Goal: Communication & Community: Answer question/provide support

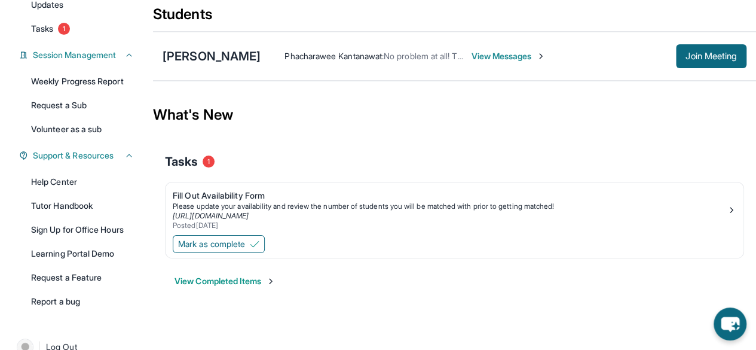
scroll to position [164, 0]
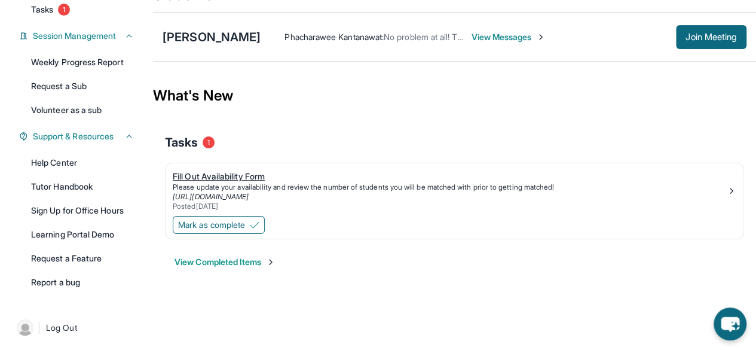
click at [252, 178] on div "Fill Out Availability Form" at bounding box center [450, 176] width 554 height 12
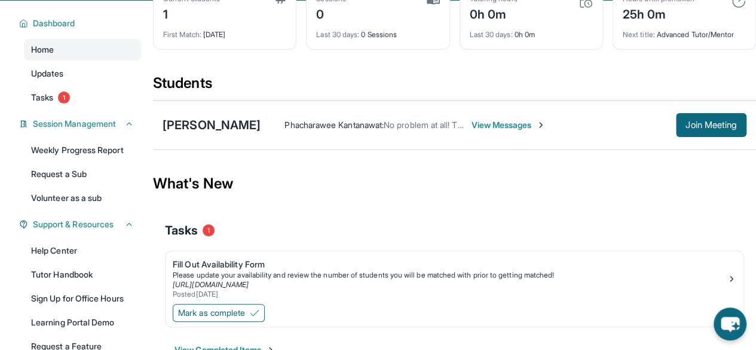
scroll to position [74, 0]
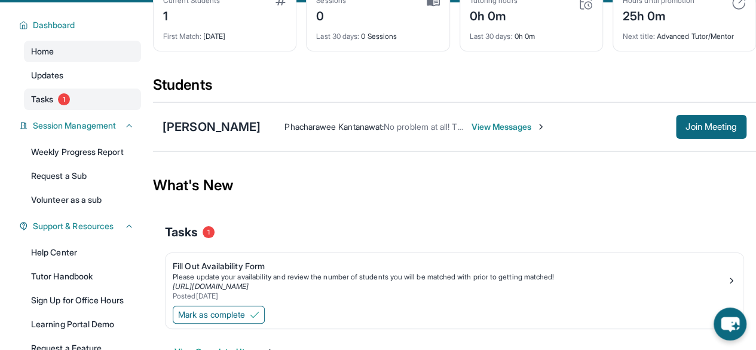
click at [100, 101] on link "Tasks 1" at bounding box center [82, 100] width 117 height 22
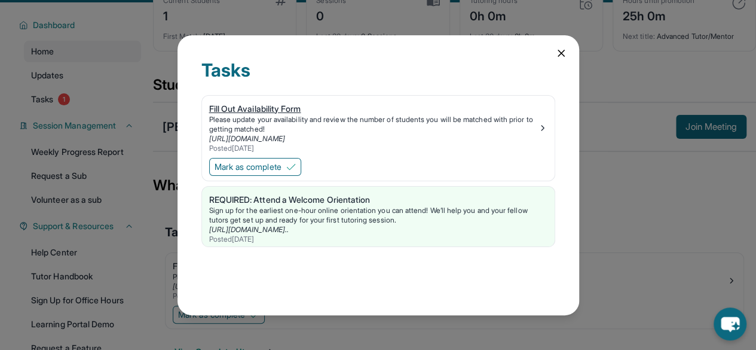
click at [334, 115] on div "Please update your availability and review the number of students you will be m…" at bounding box center [373, 124] width 329 height 19
click at [559, 51] on icon at bounding box center [562, 53] width 6 height 6
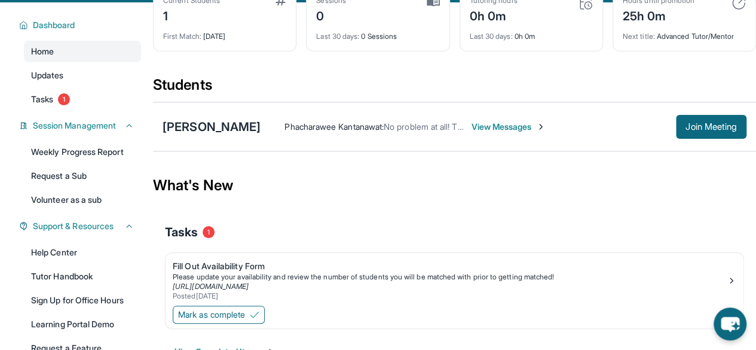
scroll to position [0, 0]
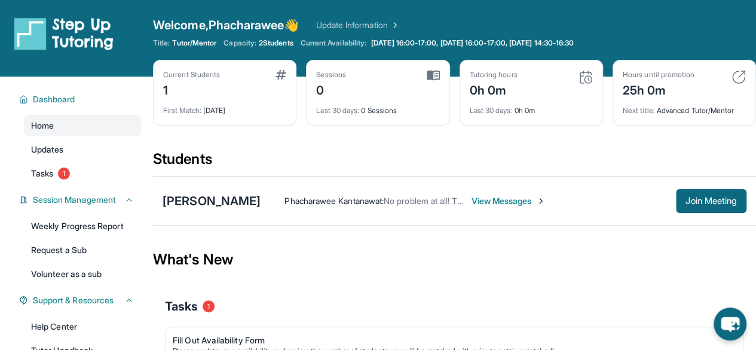
click at [233, 77] on div "Current Students 1" at bounding box center [224, 84] width 123 height 29
click at [401, 82] on div "Sessions 0" at bounding box center [377, 84] width 123 height 29
click at [477, 74] on div "Tutoring hours" at bounding box center [494, 75] width 48 height 10
drag, startPoint x: 477, startPoint y: 74, endPoint x: 535, endPoint y: 81, distance: 57.9
click at [535, 81] on div "Tutoring hours 0h 0m" at bounding box center [531, 84] width 123 height 29
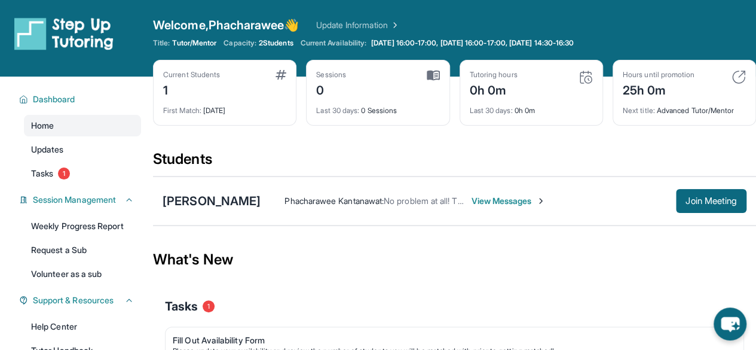
click at [535, 81] on div "Tutoring hours 0h 0m" at bounding box center [531, 84] width 123 height 29
click at [649, 74] on div "Hours until promotion" at bounding box center [659, 75] width 72 height 10
drag, startPoint x: 649, startPoint y: 74, endPoint x: 666, endPoint y: 123, distance: 52.4
click at [666, 123] on div "Hours until promotion 25h 0m Next title : Advanced Tutor/Mentor" at bounding box center [685, 93] width 144 height 66
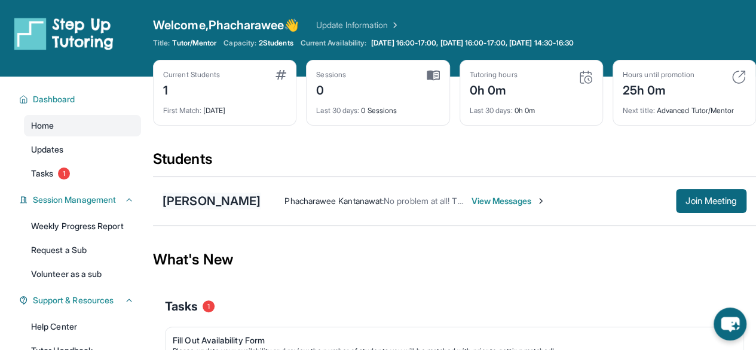
click at [211, 198] on div "[PERSON_NAME]" at bounding box center [212, 201] width 98 height 17
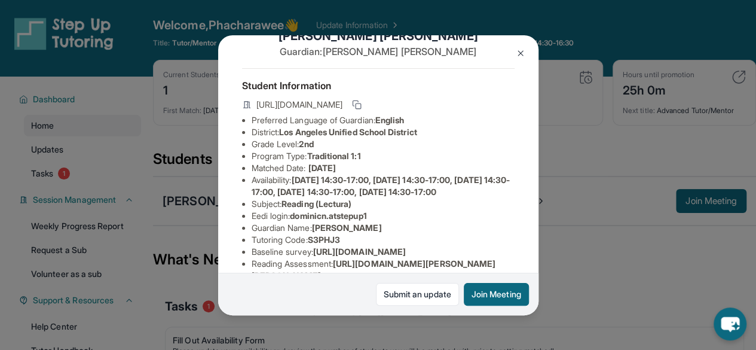
scroll to position [38, 0]
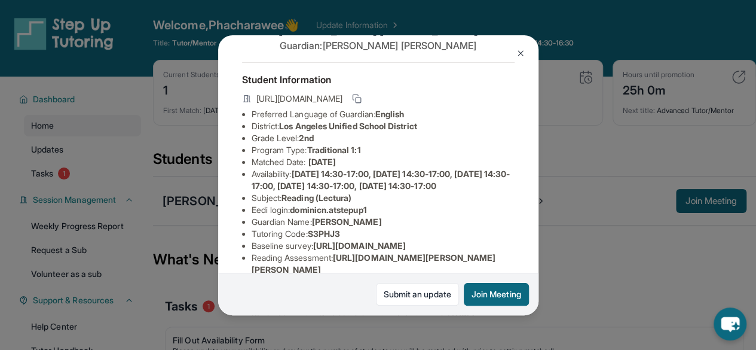
click at [253, 131] on li "District: Los Angeles Unified School District" at bounding box center [383, 126] width 263 height 12
drag, startPoint x: 253, startPoint y: 131, endPoint x: 315, endPoint y: 140, distance: 62.2
click at [315, 132] on li "District: Los Angeles Unified School District" at bounding box center [383, 126] width 263 height 12
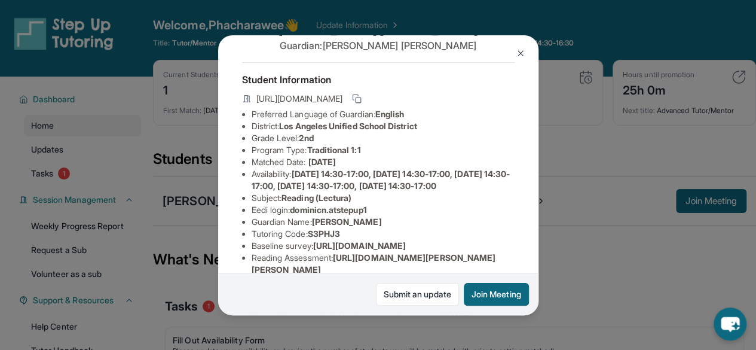
click at [313, 143] on span "2nd" at bounding box center [306, 138] width 14 height 10
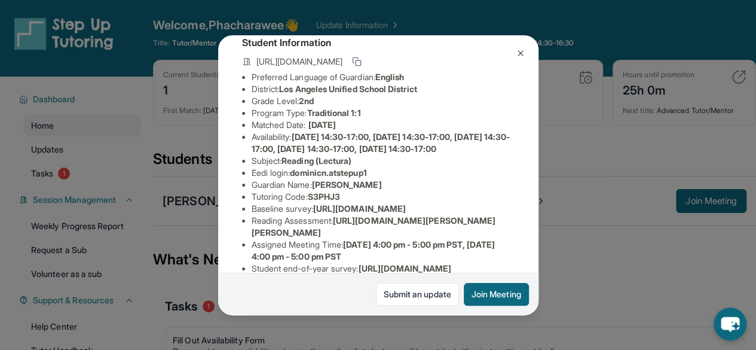
click at [313, 116] on li "Program Type: Traditional 1:1" at bounding box center [383, 113] width 263 height 12
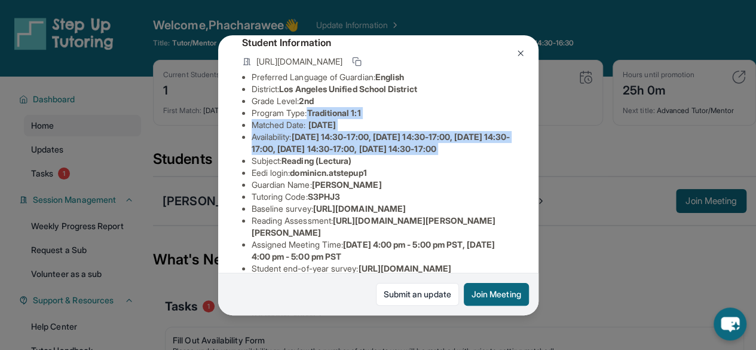
drag, startPoint x: 313, startPoint y: 116, endPoint x: 344, endPoint y: 180, distance: 70.9
click at [344, 180] on ul "Preferred Language of Guardian: English District: Los Angeles Unified School Di…" at bounding box center [378, 202] width 273 height 263
click at [344, 166] on span "Reading (Lectura)" at bounding box center [317, 160] width 70 height 10
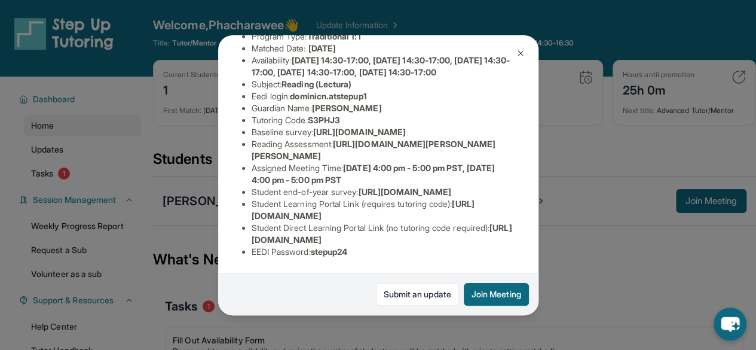
scroll to position [172, 0]
click at [248, 145] on ul "Preferred Language of Guardian: English District: Los Angeles Unified School Di…" at bounding box center [378, 126] width 273 height 263
drag, startPoint x: 248, startPoint y: 145, endPoint x: 295, endPoint y: 169, distance: 53.2
click at [295, 169] on ul "Preferred Language of Guardian: English District: Los Angeles Unified School Di…" at bounding box center [378, 126] width 273 height 263
click at [313, 137] on span "https://airtable.com/apprlfn8WjpjBUn2G/shrK0QR6AaNyG5psY?prefill_Type%20of%20Fo…" at bounding box center [359, 132] width 93 height 10
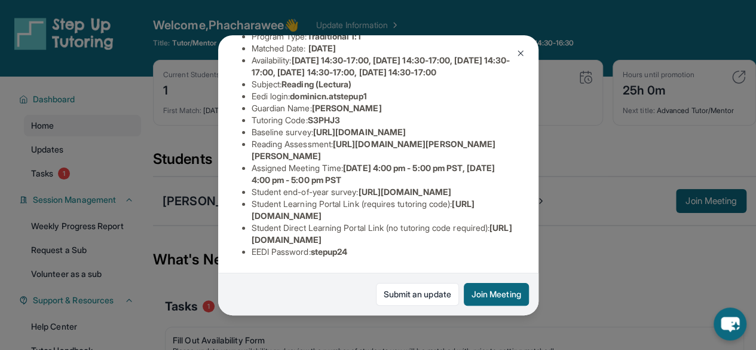
click at [313, 137] on span "https://airtable.com/apprlfn8WjpjBUn2G/shrK0QR6AaNyG5psY?prefill_Type%20of%20Fo…" at bounding box center [359, 132] width 93 height 10
click at [277, 198] on li "Student Learning Portal Link (requires tutoring code) : https://student-portal.…" at bounding box center [383, 210] width 263 height 24
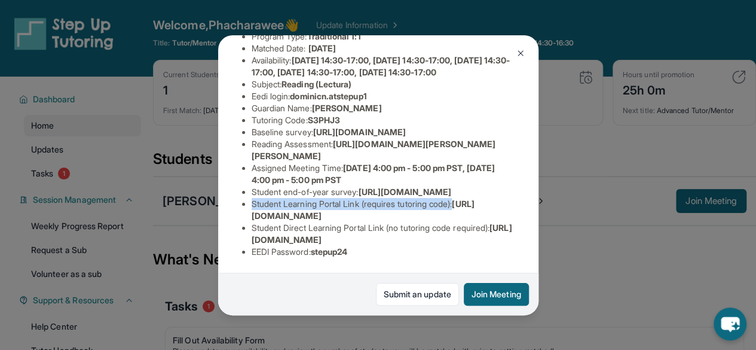
drag, startPoint x: 277, startPoint y: 192, endPoint x: 463, endPoint y: 196, distance: 186.0
click at [463, 198] on li "Student Learning Portal Link (requires tutoring code) : https://student-portal.…" at bounding box center [383, 210] width 263 height 24
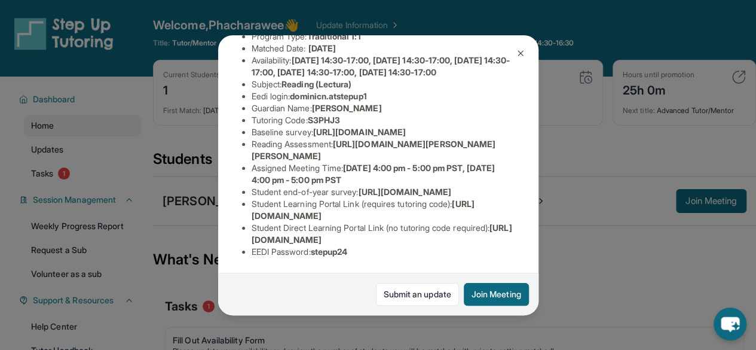
click at [310, 204] on span "https://student-portal.stepuptutoring.org/student" at bounding box center [363, 210] width 223 height 22
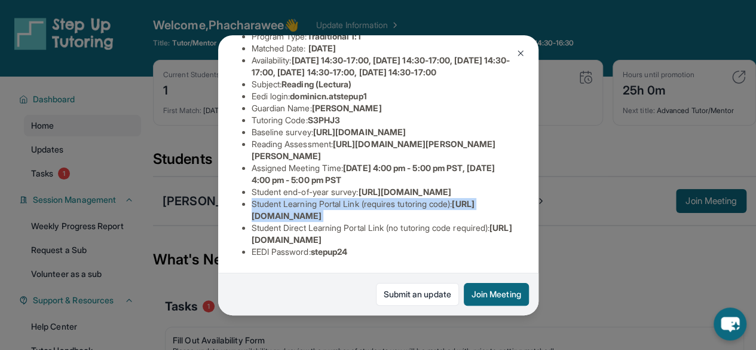
click at [310, 204] on span "https://student-portal.stepuptutoring.org/student" at bounding box center [363, 210] width 223 height 22
click at [326, 212] on li "Student Learning Portal Link (requires tutoring code) : https://student-portal.…" at bounding box center [383, 210] width 263 height 24
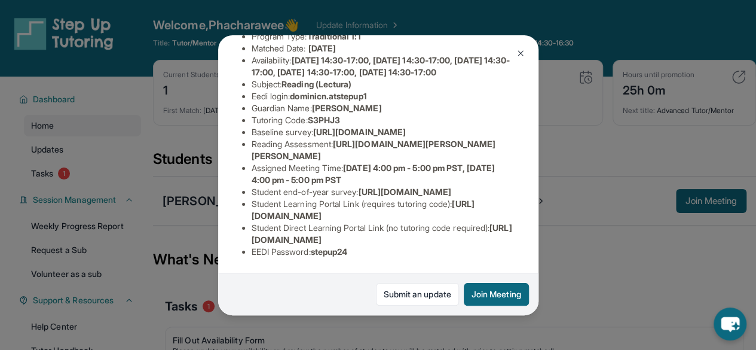
click at [257, 231] on span "https://student-portal.stepuptutoring.org/student/S3PHJ3" at bounding box center [382, 233] width 261 height 22
drag, startPoint x: 257, startPoint y: 231, endPoint x: 390, endPoint y: 233, distance: 132.8
click at [390, 233] on span "https://student-portal.stepuptutoring.org/student/S3PHJ3" at bounding box center [382, 233] width 261 height 22
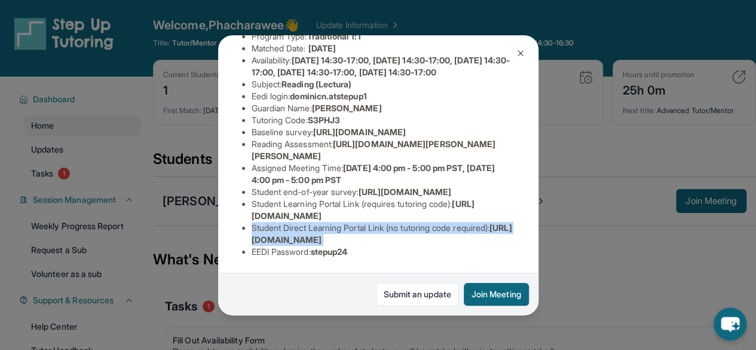
click at [390, 233] on span "https://student-portal.stepuptutoring.org/student/S3PHJ3" at bounding box center [382, 233] width 261 height 22
click at [405, 234] on span "https://student-portal.stepuptutoring.org/student/S3PHJ3" at bounding box center [382, 233] width 261 height 22
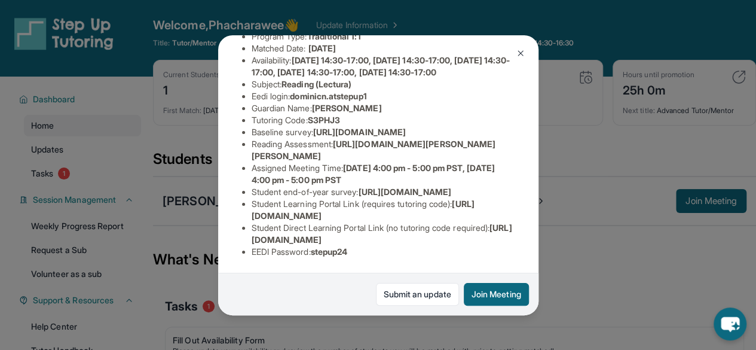
click at [359, 228] on span "https://student-portal.stepuptutoring.org/student/S3PHJ3" at bounding box center [382, 233] width 261 height 22
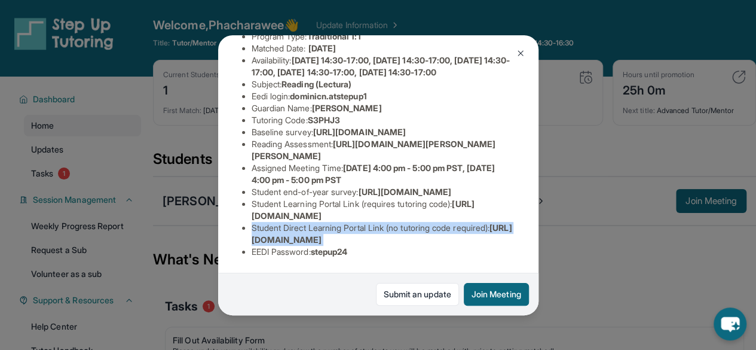
click at [359, 228] on span "https://student-portal.stepuptutoring.org/student/S3PHJ3" at bounding box center [382, 233] width 261 height 22
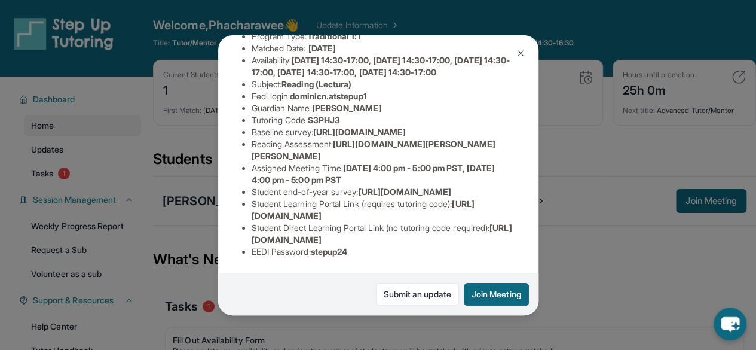
scroll to position [250, 0]
click at [358, 197] on span "https://airtable.com/apprlfn8WjpjBUn2G/shrlTUKpjWEbXdPga?prefill_Type%20of%20Fo…" at bounding box center [404, 192] width 93 height 10
drag, startPoint x: 252, startPoint y: 202, endPoint x: 348, endPoint y: 211, distance: 96.2
click at [358, 197] on span "https://airtable.com/apprlfn8WjpjBUn2G/shrlTUKpjWEbXdPga?prefill_Type%20of%20Fo…" at bounding box center [404, 192] width 93 height 10
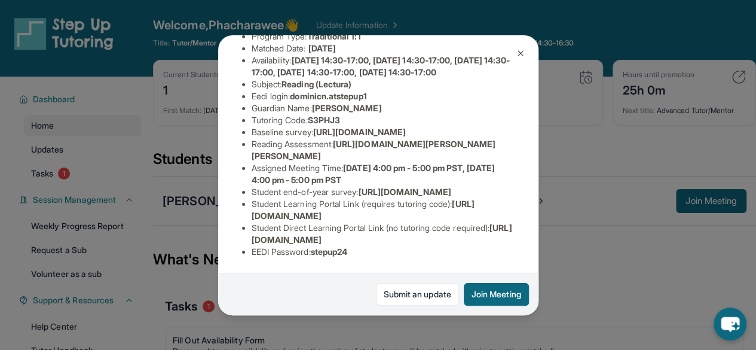
scroll to position [158, 0]
click at [322, 125] on span "S3PHJ3" at bounding box center [324, 120] width 32 height 10
click at [358, 187] on span "https://airtable.com/apprlfn8WjpjBUn2G/shrlTUKpjWEbXdPga?prefill_Type%20of%20Fo…" at bounding box center [404, 192] width 93 height 10
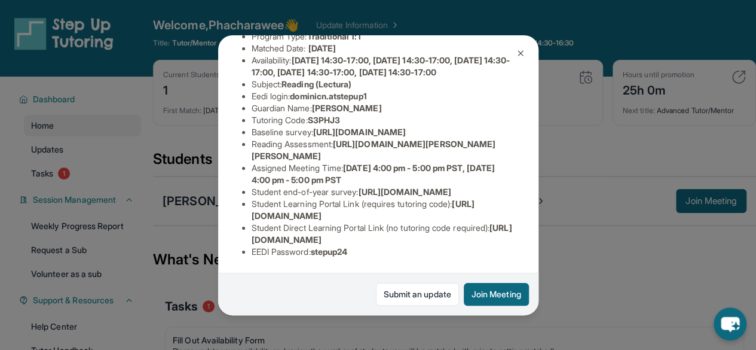
click at [358, 187] on span "https://airtable.com/apprlfn8WjpjBUn2G/shrlTUKpjWEbXdPga?prefill_Type%20of%20Fo…" at bounding box center [404, 192] width 93 height 10
drag, startPoint x: 258, startPoint y: 155, endPoint x: 280, endPoint y: 164, distance: 23.6
click at [280, 186] on li "Student end-of-year survey : https://airtable.com/apprlfn8WjpjBUn2G/shrlTUKpjWE…" at bounding box center [383, 192] width 263 height 12
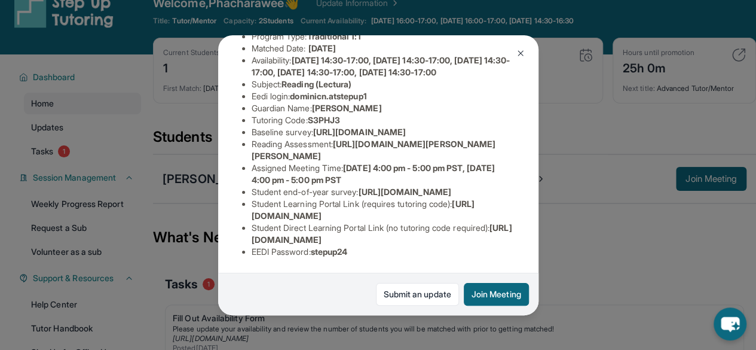
scroll to position [25, 0]
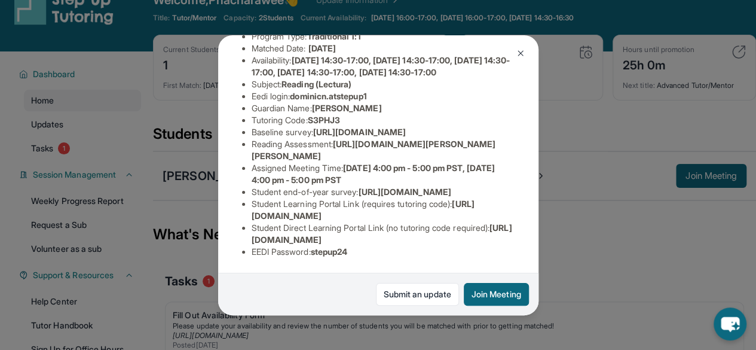
click at [254, 205] on span "https://student-portal.stepuptutoring.org/student" at bounding box center [363, 210] width 223 height 22
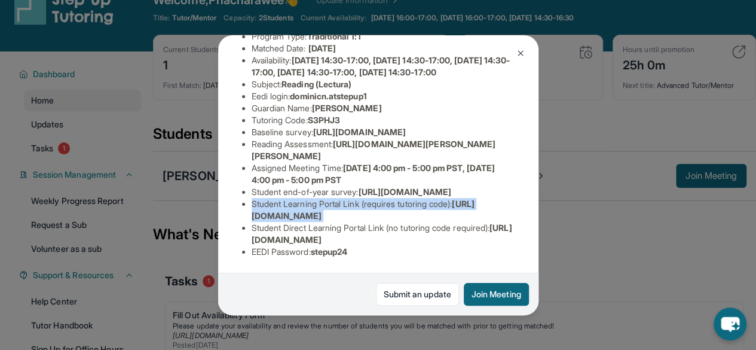
click at [254, 205] on span "https://student-portal.stepuptutoring.org/student" at bounding box center [363, 210] width 223 height 22
click at [282, 202] on span "https://student-portal.stepuptutoring.org/student" at bounding box center [363, 210] width 223 height 22
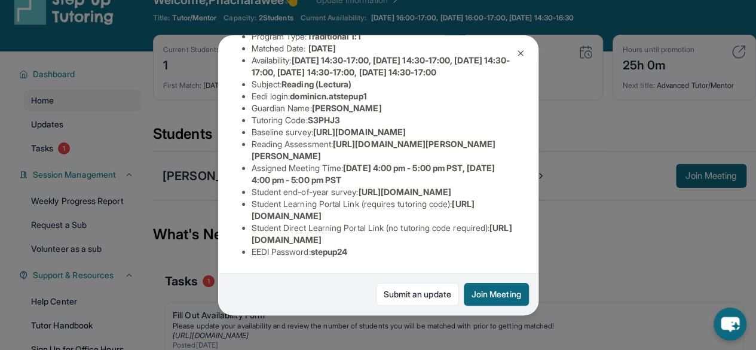
scroll to position [277, 0]
click at [300, 208] on span "https://student-portal.stepuptutoring.org/student" at bounding box center [363, 210] width 223 height 22
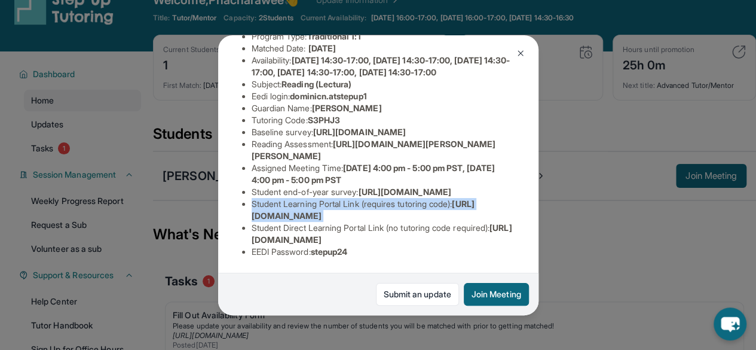
click at [300, 208] on span "https://student-portal.stepuptutoring.org/student" at bounding box center [363, 210] width 223 height 22
drag, startPoint x: 249, startPoint y: 207, endPoint x: 459, endPoint y: 193, distance: 210.3
click at [459, 193] on ul "Preferred Language of Guardian: English District: Los Angeles Unified School Di…" at bounding box center [378, 126] width 273 height 263
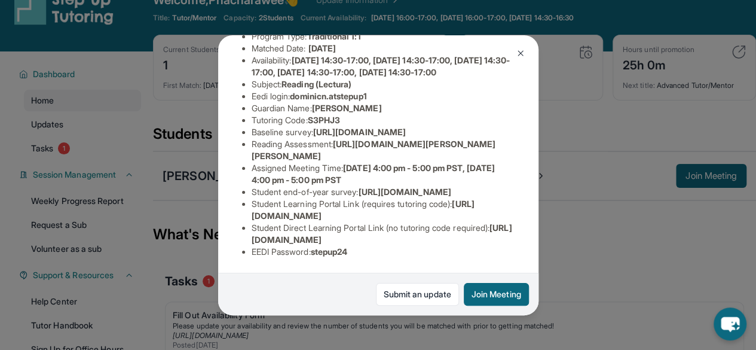
click at [459, 207] on li "Student Learning Portal Link (requires tutoring code) : https://student-portal.…" at bounding box center [383, 210] width 263 height 24
click at [521, 56] on img at bounding box center [521, 53] width 10 height 10
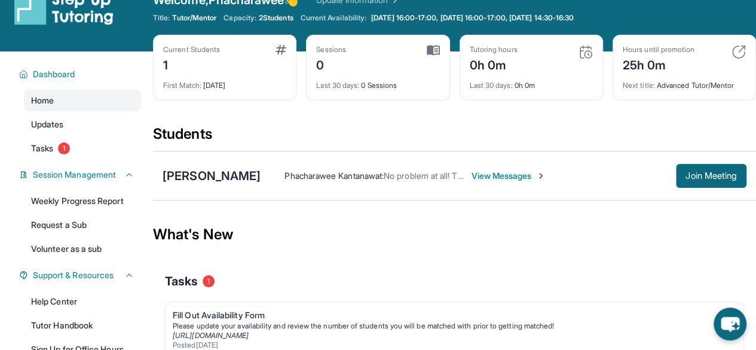
click at [528, 175] on span "View Messages" at bounding box center [508, 176] width 75 height 12
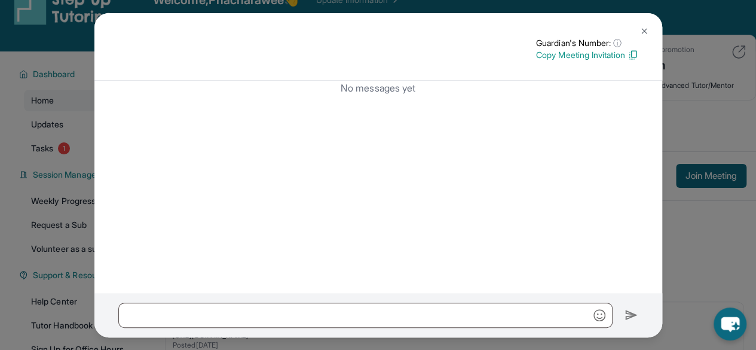
scroll to position [0, 0]
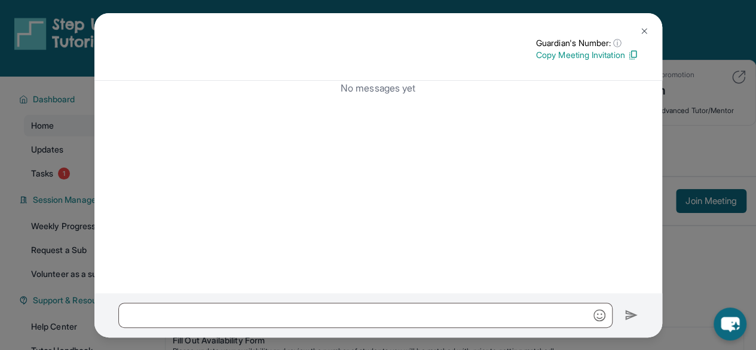
click at [540, 224] on div "No messages yet" at bounding box center [378, 187] width 568 height 212
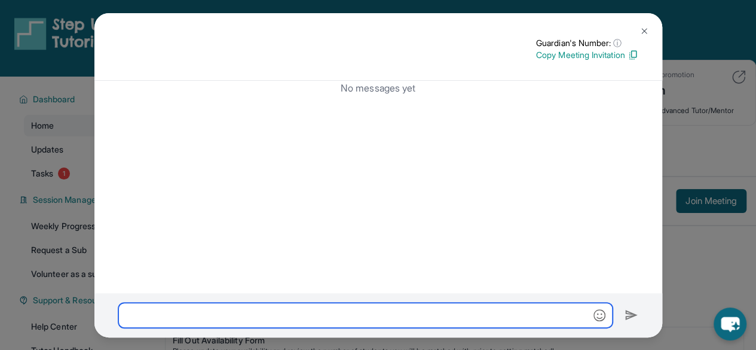
click at [465, 313] on input "text" at bounding box center [365, 315] width 495 height 25
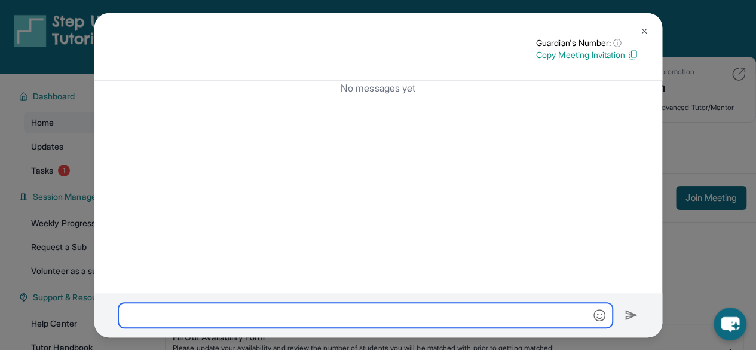
scroll to position [2, 0]
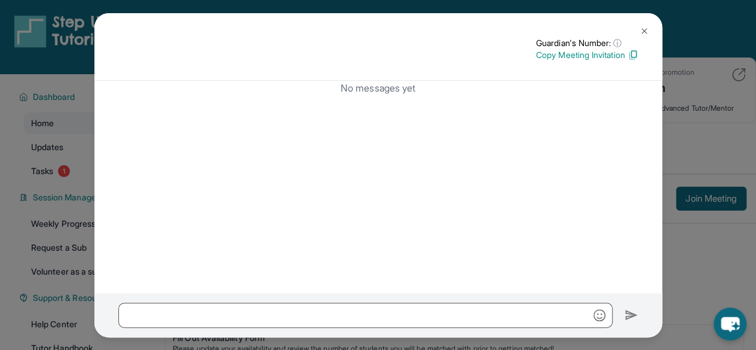
click at [648, 33] on img at bounding box center [645, 31] width 10 height 10
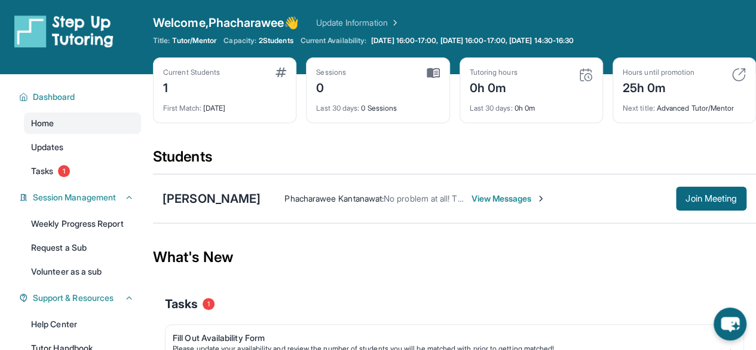
click at [421, 193] on div "Phacharawee Kantanawat : No problem at all! Thank you for your confirmation. I'…" at bounding box center [374, 199] width 179 height 12
click at [220, 198] on div "[PERSON_NAME]" at bounding box center [212, 198] width 98 height 17
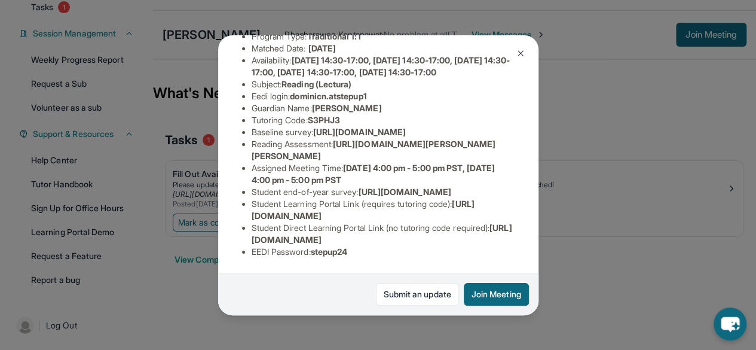
scroll to position [0, 0]
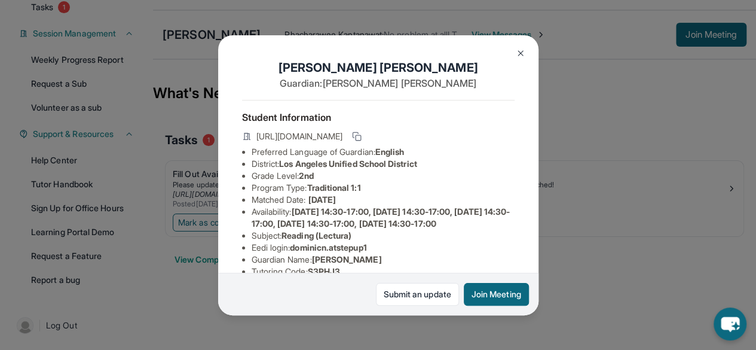
click at [522, 56] on img at bounding box center [521, 53] width 10 height 10
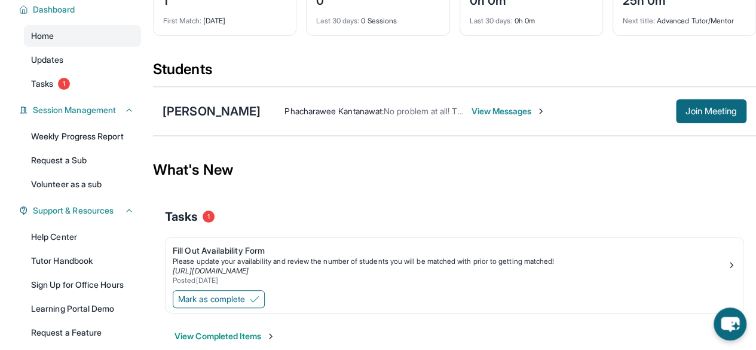
scroll to position [85, 0]
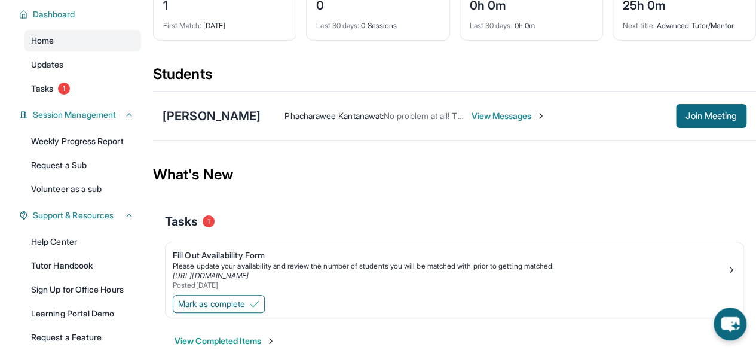
click at [498, 117] on span "View Messages" at bounding box center [508, 116] width 75 height 12
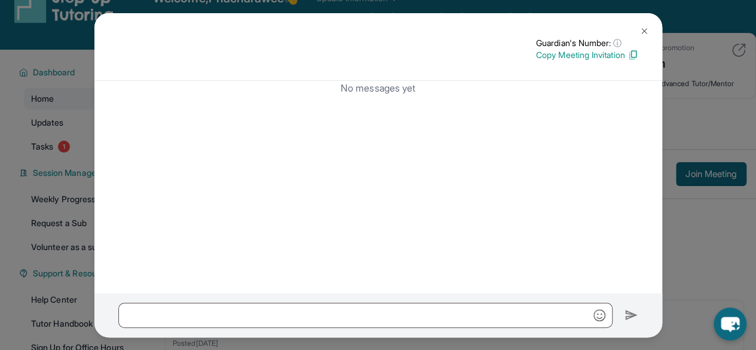
scroll to position [25, 0]
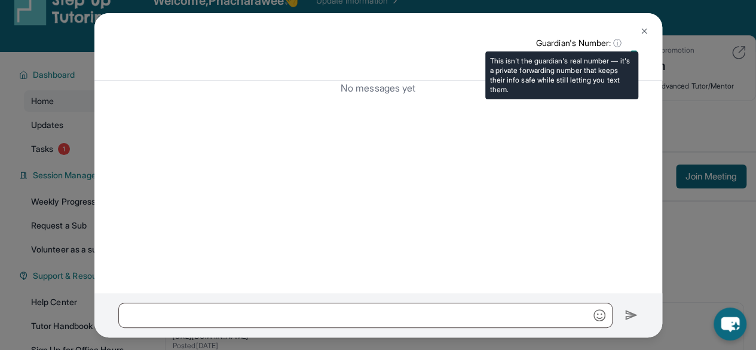
click at [618, 38] on span "ⓘ" at bounding box center [618, 43] width 8 height 12
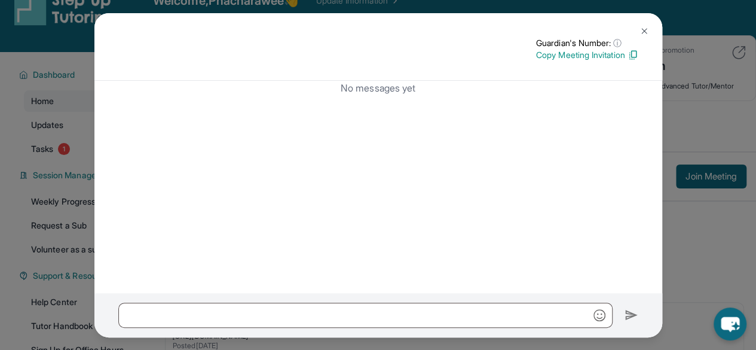
click at [633, 56] on img at bounding box center [633, 55] width 11 height 11
click at [586, 53] on img at bounding box center [589, 55] width 11 height 11
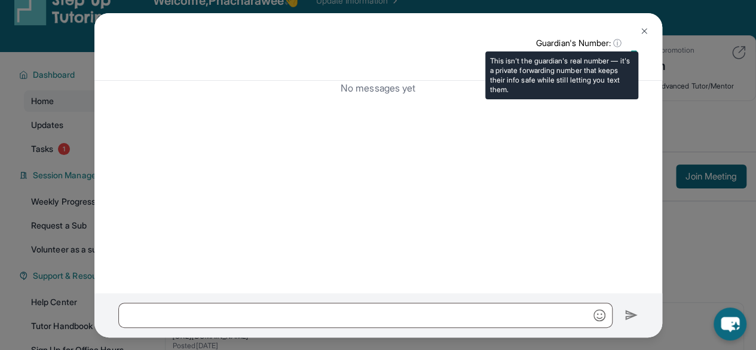
click at [614, 41] on span "ⓘ" at bounding box center [618, 43] width 8 height 12
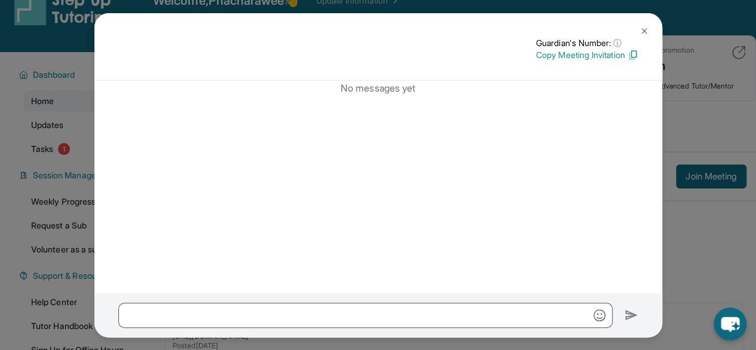
click at [539, 265] on div "No messages yet" at bounding box center [378, 187] width 568 height 212
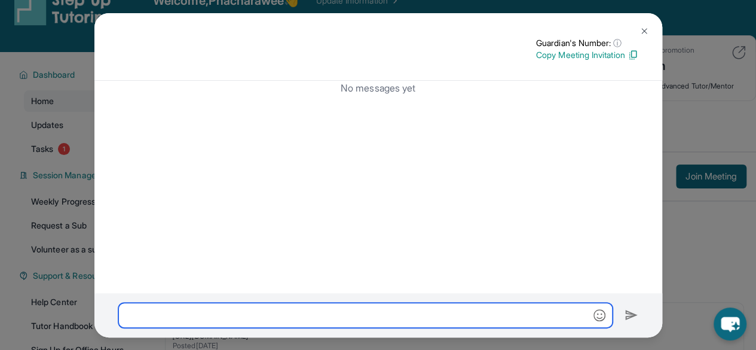
click at [532, 314] on input "text" at bounding box center [365, 315] width 495 height 25
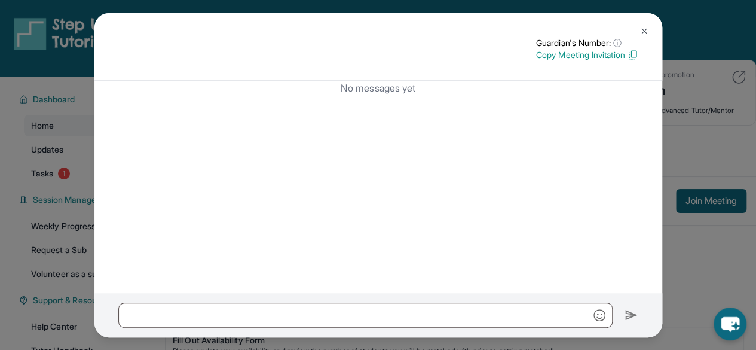
click at [387, 138] on div "No messages yet" at bounding box center [378, 187] width 568 height 212
click at [382, 170] on div "No messages yet" at bounding box center [378, 187] width 568 height 212
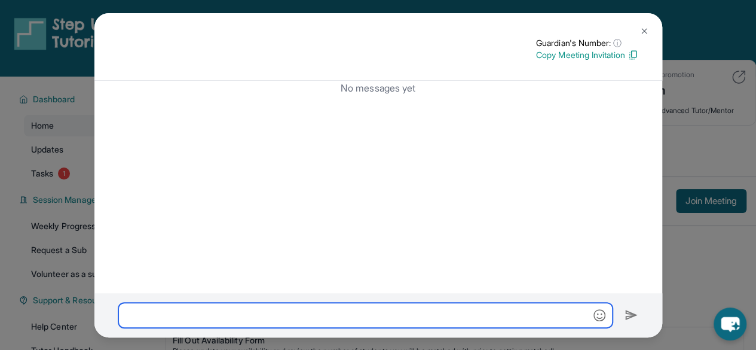
click at [440, 323] on input "text" at bounding box center [365, 315] width 495 height 25
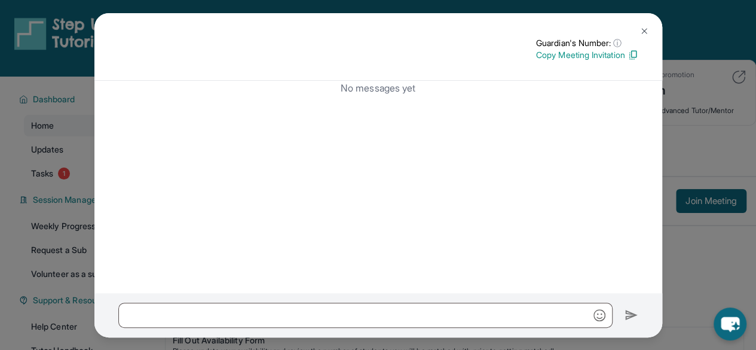
click at [641, 30] on img at bounding box center [645, 31] width 10 height 10
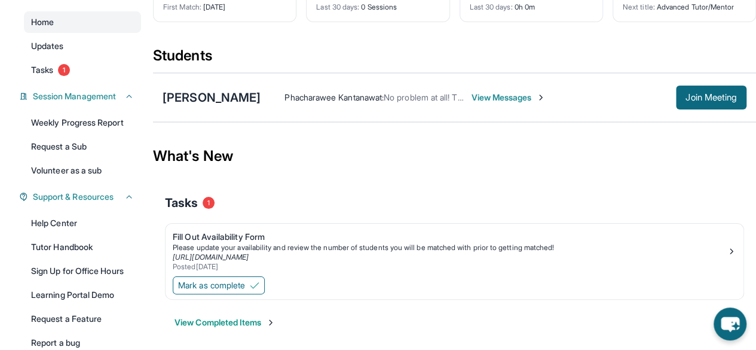
scroll to position [104, 0]
click at [344, 98] on span "Phacharawee Kantanawat :" at bounding box center [334, 96] width 99 height 10
click at [199, 89] on div "[PERSON_NAME]" at bounding box center [212, 97] width 98 height 17
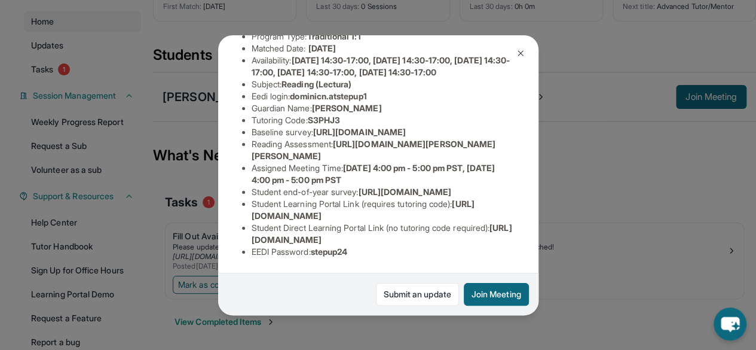
scroll to position [277, 0]
click at [252, 198] on li "Student Learning Portal Link (requires tutoring code) : https://student-portal.…" at bounding box center [383, 210] width 263 height 24
drag, startPoint x: 252, startPoint y: 194, endPoint x: 363, endPoint y: 193, distance: 110.6
click at [363, 198] on li "Student Learning Portal Link (requires tutoring code) : https://student-portal.…" at bounding box center [383, 210] width 263 height 24
click at [248, 196] on ul "Preferred Language of Guardian: English District: Los Angeles Unified School Di…" at bounding box center [378, 126] width 273 height 263
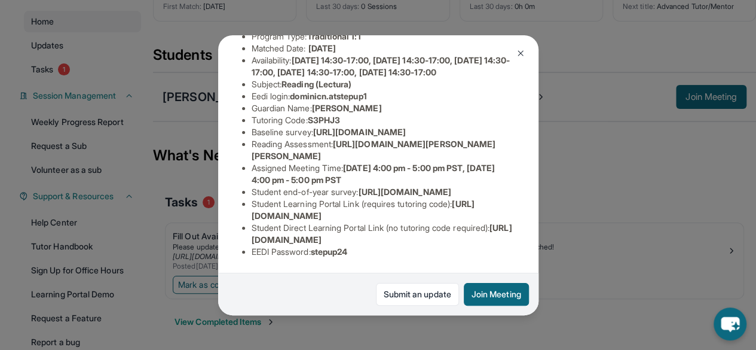
click at [251, 195] on ul "Preferred Language of Guardian: English District: Los Angeles Unified School Di…" at bounding box center [378, 126] width 273 height 263
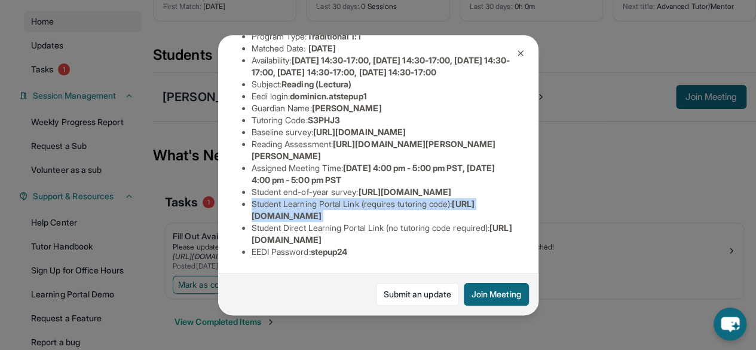
drag, startPoint x: 251, startPoint y: 195, endPoint x: 471, endPoint y: 204, distance: 220.8
click at [471, 204] on ul "Preferred Language of Guardian: English District: Los Angeles Unified School Di…" at bounding box center [378, 126] width 273 height 263
copy li "Student Learning Portal Link (requires tutoring code) : https://student-portal.…"
click at [521, 54] on img at bounding box center [521, 53] width 10 height 10
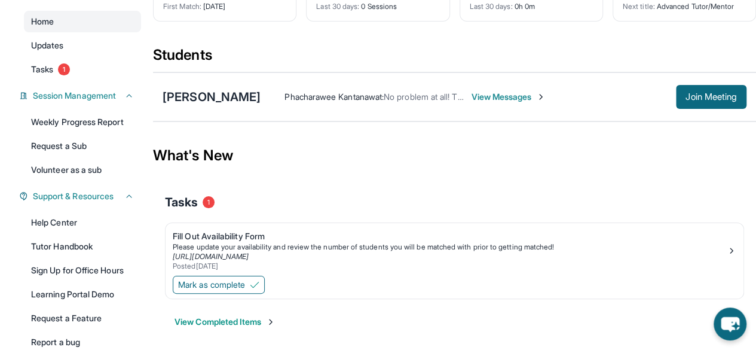
click at [513, 91] on span "View Messages" at bounding box center [508, 97] width 75 height 12
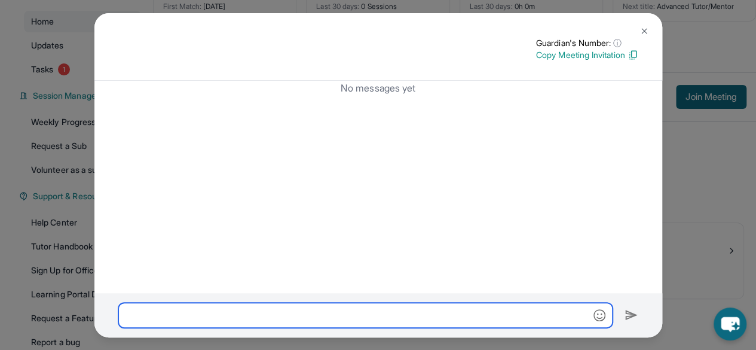
click at [455, 322] on input "text" at bounding box center [365, 315] width 495 height 25
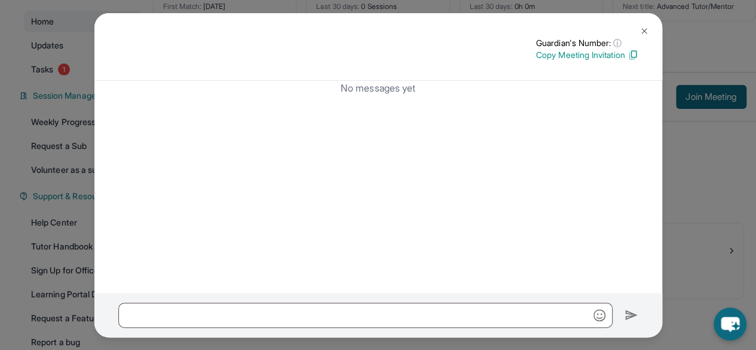
click at [646, 34] on img at bounding box center [645, 31] width 10 height 10
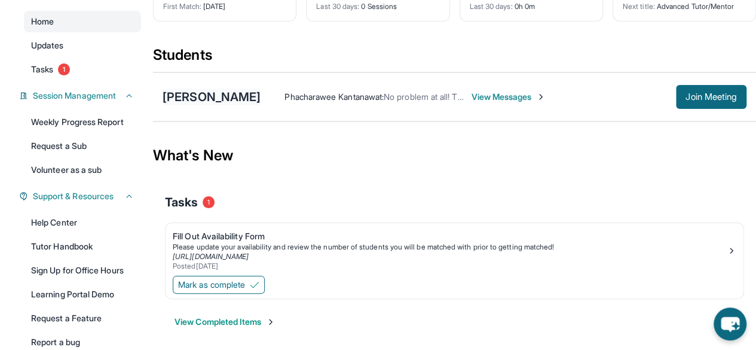
click at [225, 98] on div "[PERSON_NAME]" at bounding box center [212, 97] width 98 height 17
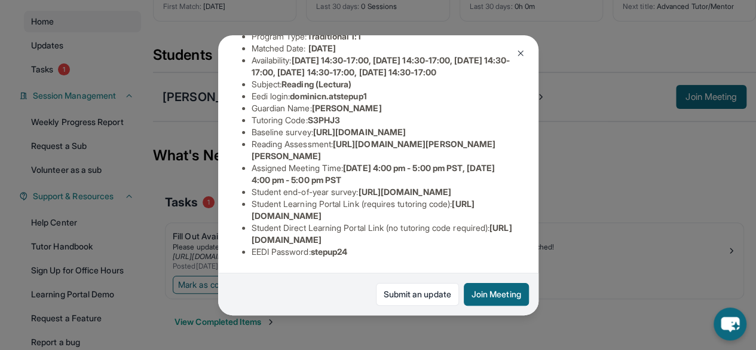
scroll to position [144, 0]
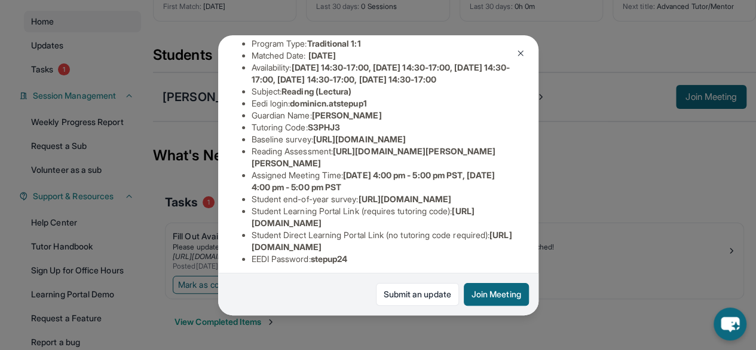
click at [332, 132] on span "S3PHJ3" at bounding box center [324, 127] width 32 height 10
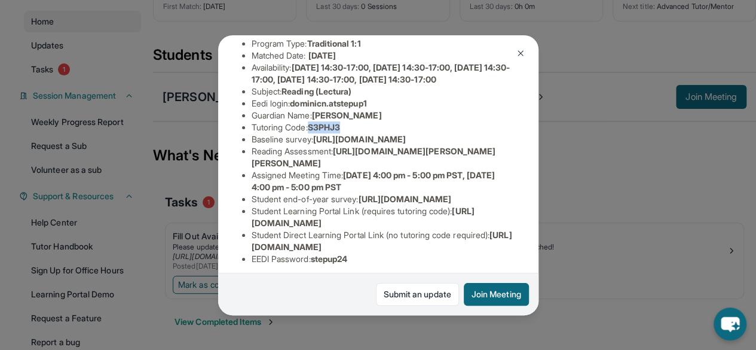
click at [519, 58] on button at bounding box center [521, 53] width 24 height 24
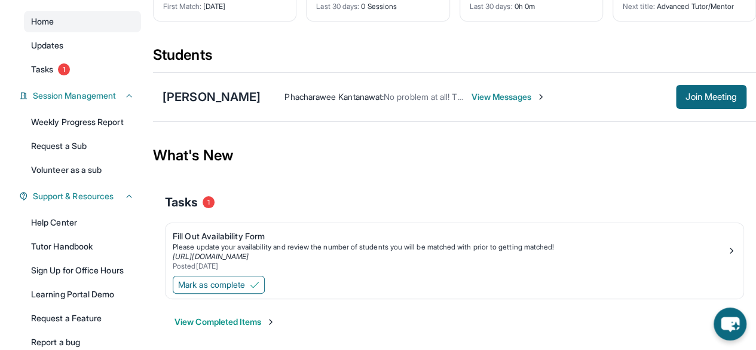
click at [485, 96] on span "View Messages" at bounding box center [508, 97] width 75 height 12
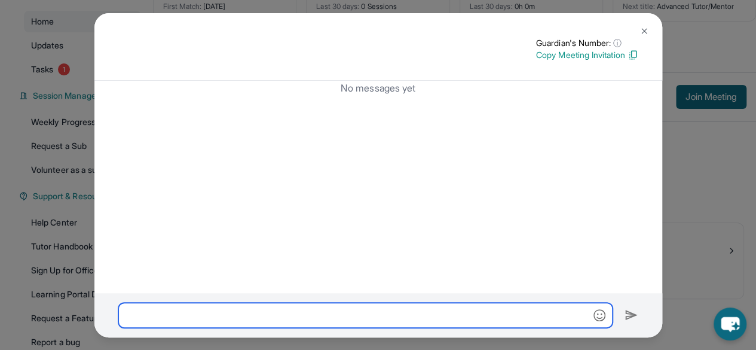
click at [385, 322] on input "text" at bounding box center [365, 315] width 495 height 25
paste input "*******"
click at [158, 316] on input "**********" at bounding box center [365, 315] width 495 height 25
paste input "**********"
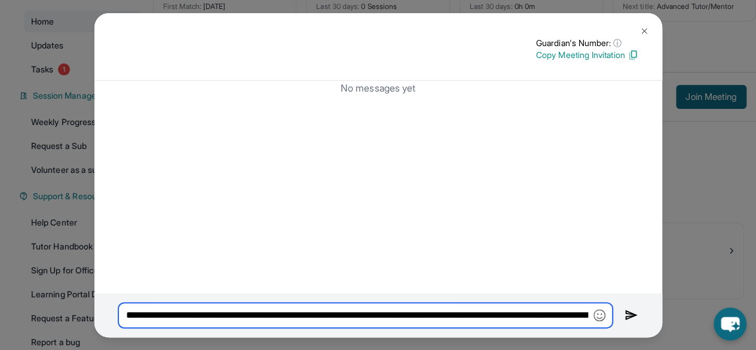
scroll to position [0, 218]
click at [255, 319] on input "**********" at bounding box center [365, 315] width 495 height 25
click at [307, 316] on input "**********" at bounding box center [365, 315] width 495 height 25
click at [329, 316] on input "**********" at bounding box center [365, 315] width 495 height 25
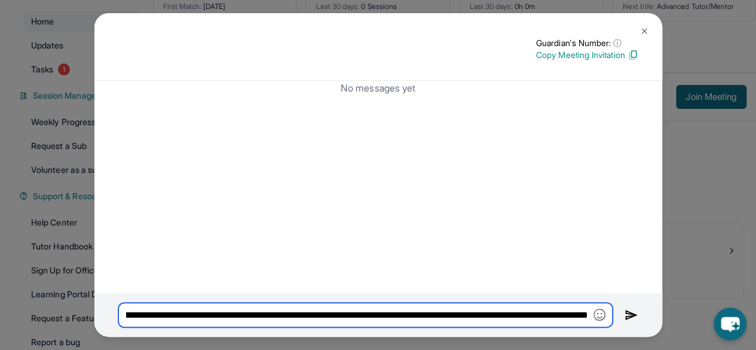
scroll to position [0, 254]
click at [553, 313] on input "**********" at bounding box center [365, 315] width 495 height 25
click at [551, 314] on input "**********" at bounding box center [365, 315] width 495 height 25
type input "**********"
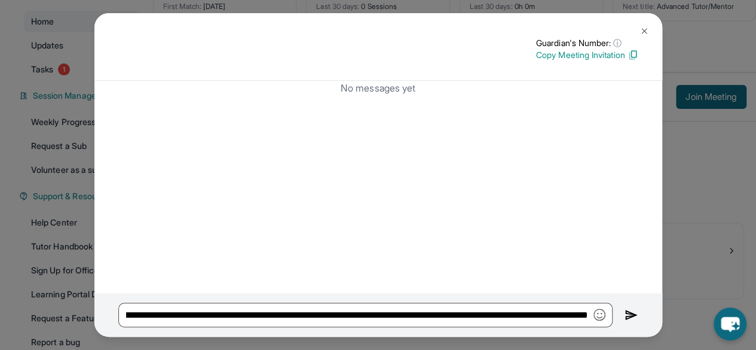
scroll to position [0, 0]
click at [648, 32] on img at bounding box center [645, 31] width 10 height 10
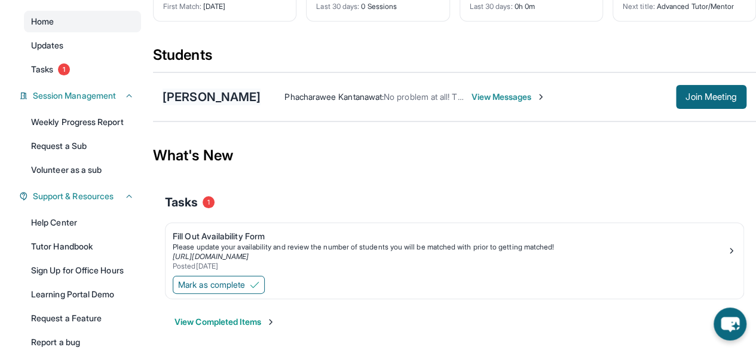
click at [238, 99] on div "[PERSON_NAME]" at bounding box center [212, 97] width 98 height 17
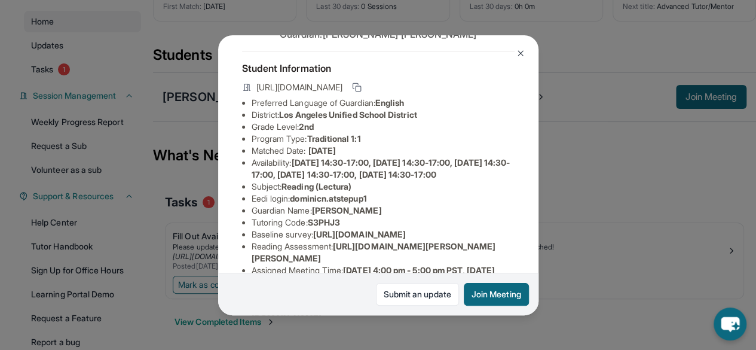
scroll to position [71, 0]
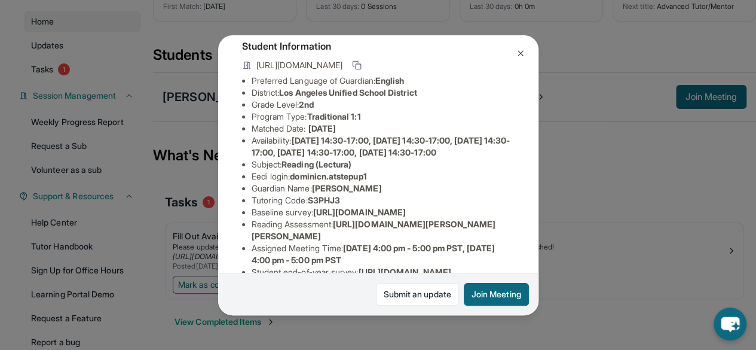
click at [520, 58] on button at bounding box center [521, 53] width 24 height 24
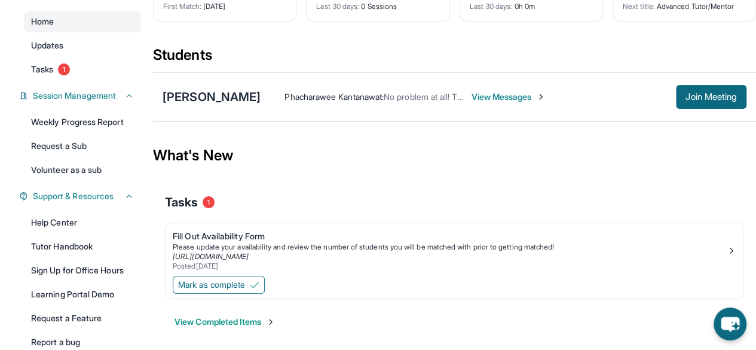
click at [486, 99] on span "View Messages" at bounding box center [508, 97] width 75 height 12
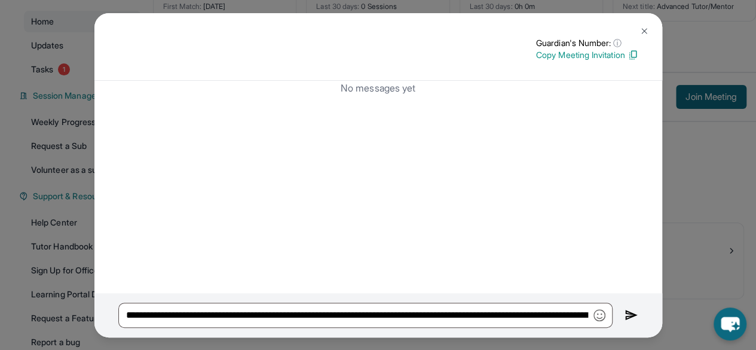
click at [645, 32] on img at bounding box center [645, 31] width 10 height 10
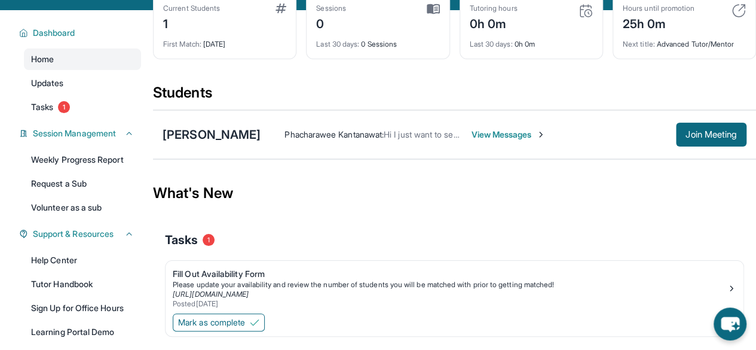
scroll to position [66, 0]
click at [504, 133] on span "View Messages" at bounding box center [508, 135] width 75 height 12
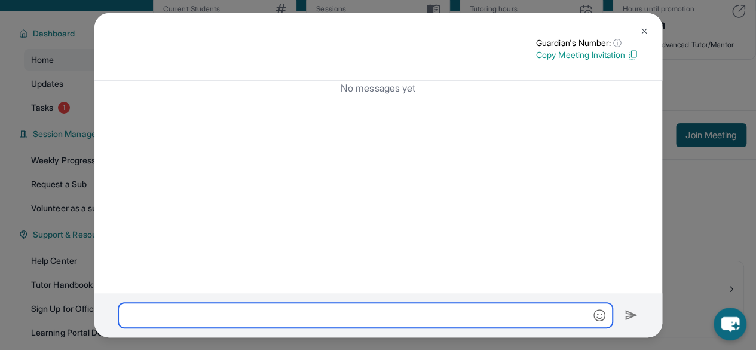
click at [487, 312] on input "text" at bounding box center [365, 315] width 495 height 25
paste input "**********"
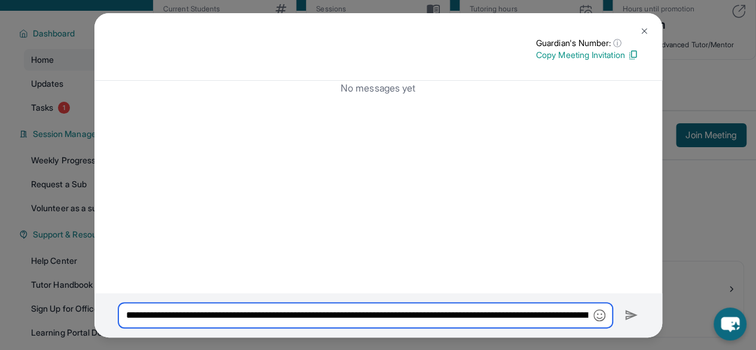
scroll to position [0, 317]
click at [484, 316] on input "**********" at bounding box center [365, 315] width 495 height 25
click at [490, 315] on input "**********" at bounding box center [365, 315] width 495 height 25
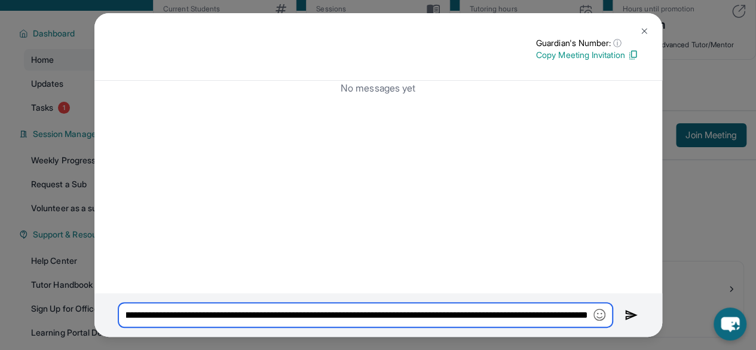
click at [532, 315] on input "**********" at bounding box center [365, 315] width 495 height 25
type input "**********"
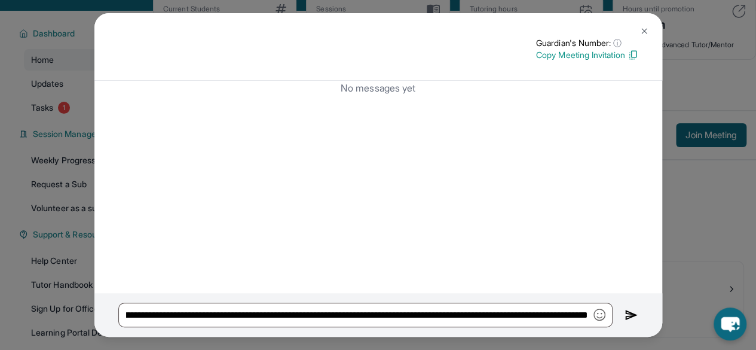
scroll to position [0, 0]
click at [634, 309] on img at bounding box center [632, 315] width 14 height 14
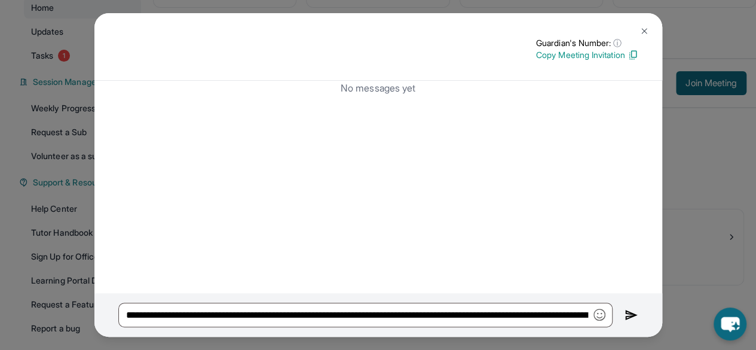
scroll to position [118, 0]
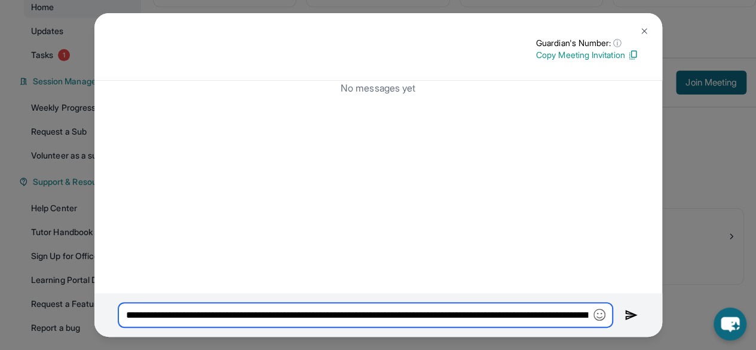
click at [541, 318] on input "**********" at bounding box center [365, 315] width 495 height 25
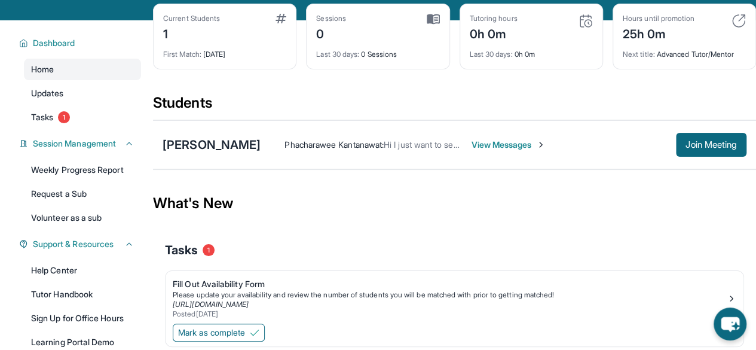
scroll to position [66, 0]
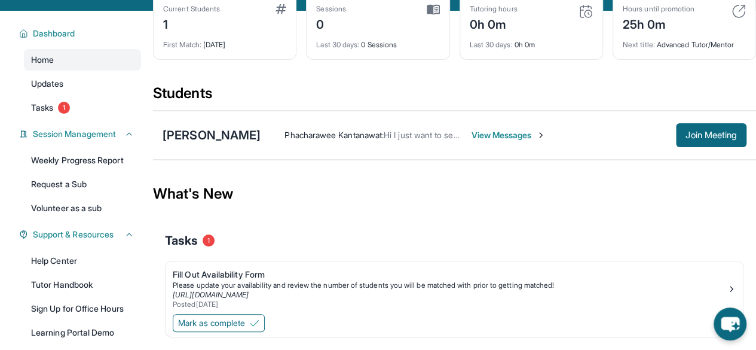
click at [505, 132] on span "View Messages" at bounding box center [508, 135] width 75 height 12
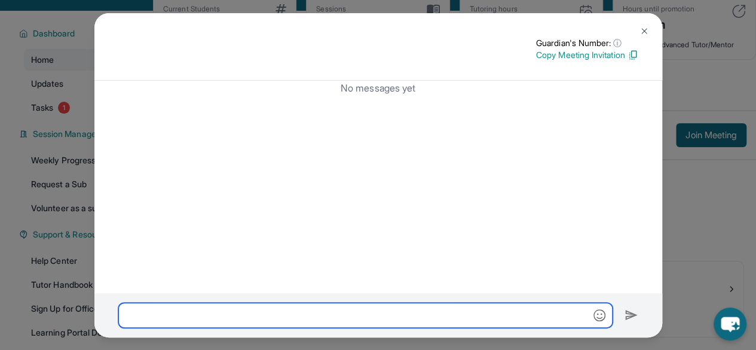
click at [510, 312] on input "text" at bounding box center [365, 315] width 495 height 25
paste input "**********"
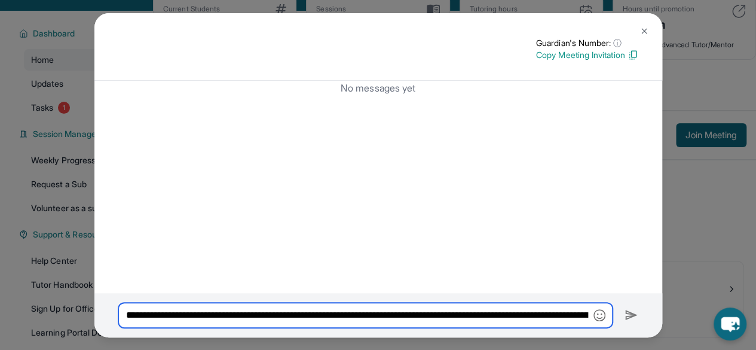
scroll to position [0, 317]
type input "**********"
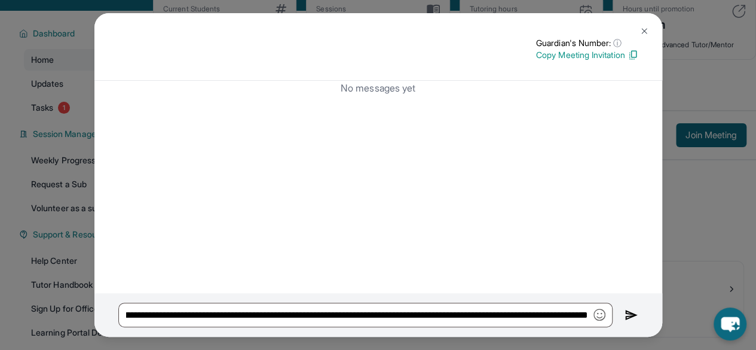
scroll to position [0, 0]
click at [628, 312] on img at bounding box center [632, 315] width 14 height 14
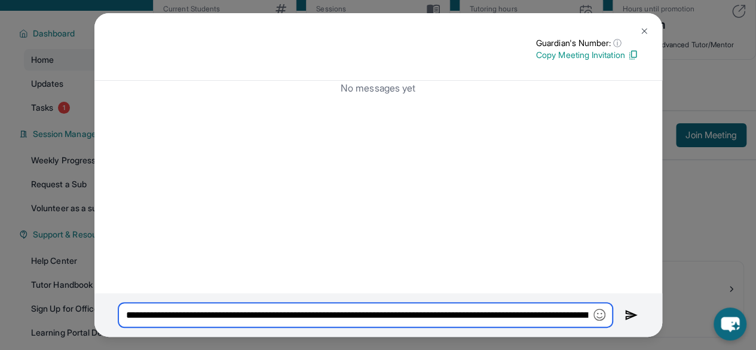
click at [559, 321] on input "**********" at bounding box center [365, 315] width 495 height 25
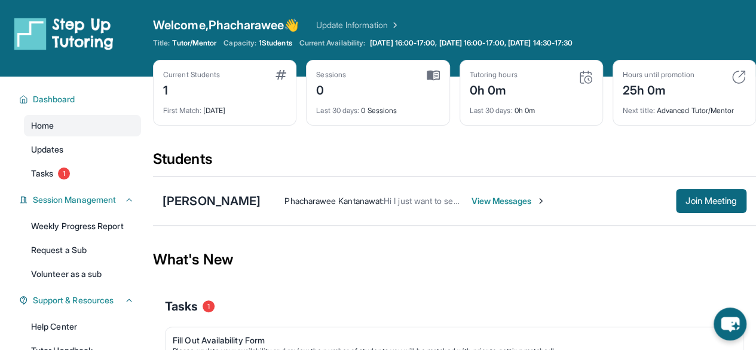
click at [488, 198] on span "View Messages" at bounding box center [508, 201] width 75 height 12
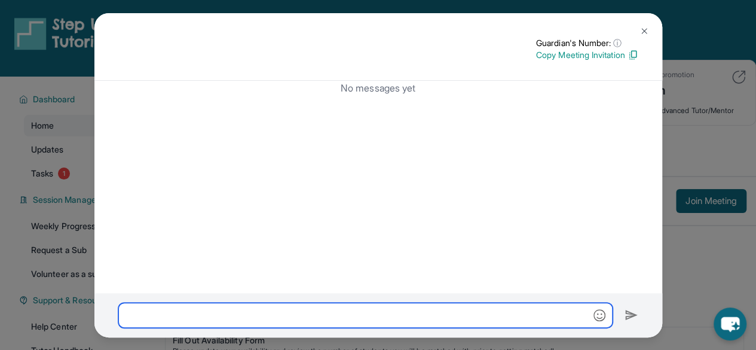
click at [502, 320] on input "text" at bounding box center [365, 315] width 495 height 25
paste input "**********"
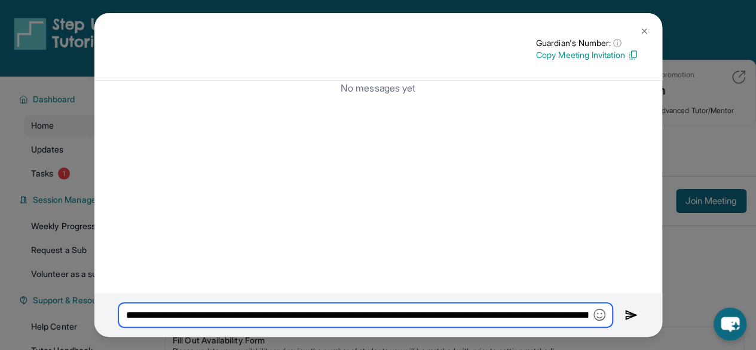
click at [434, 312] on input "**********" at bounding box center [365, 315] width 495 height 25
type input "**********"
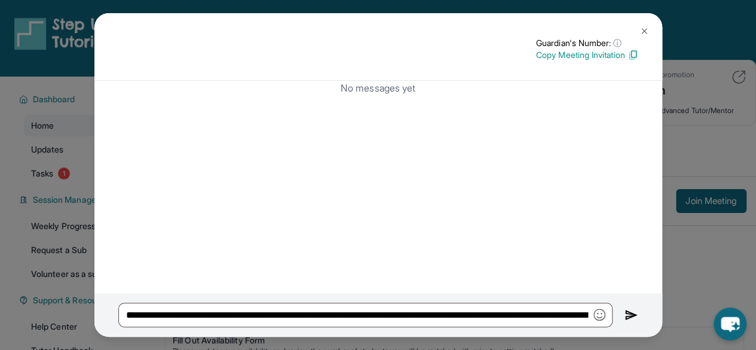
click at [648, 32] on img at bounding box center [645, 31] width 10 height 10
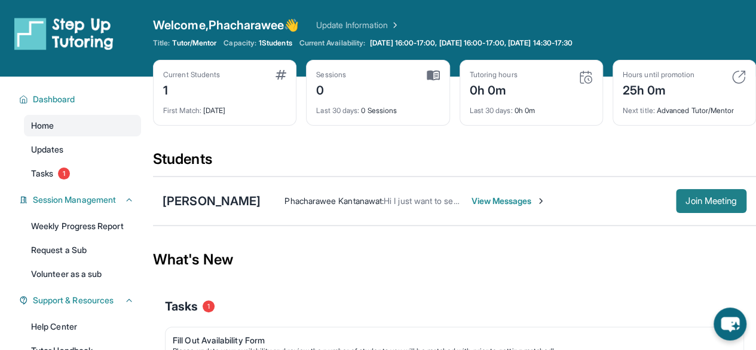
click at [704, 205] on span "Join Meeting" at bounding box center [711, 200] width 51 height 7
